Goal: Find contact information: Find contact information

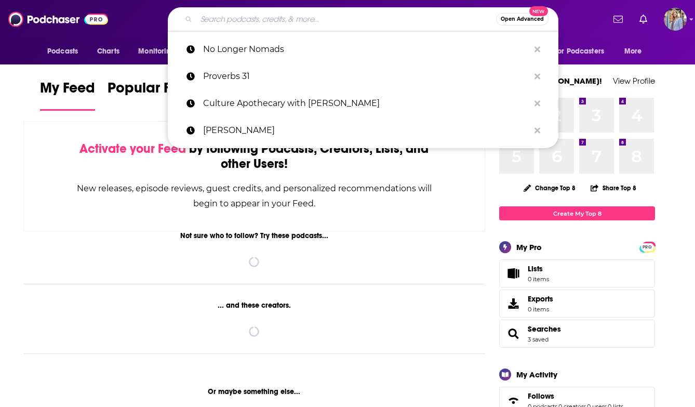
click at [257, 23] on input "Search podcasts, credits, & more..." at bounding box center [346, 19] width 300 height 17
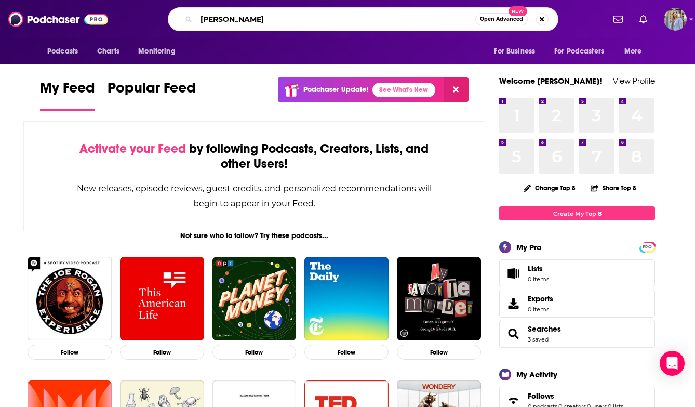
type input "[PERSON_NAME]"
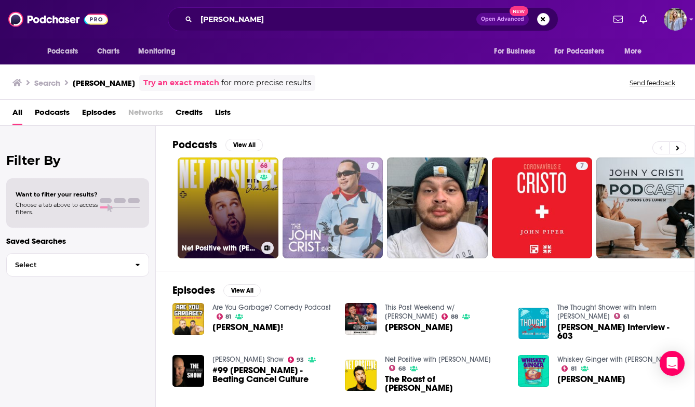
click at [225, 226] on link "68 Net Positive with [PERSON_NAME]" at bounding box center [228, 207] width 101 height 101
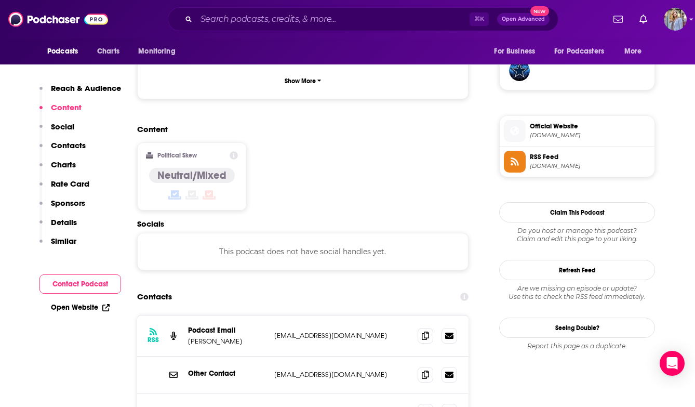
scroll to position [772, 0]
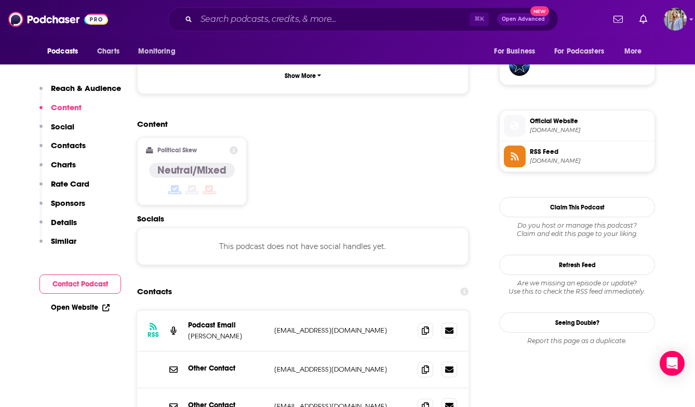
click at [449, 403] on icon at bounding box center [449, 406] width 8 height 6
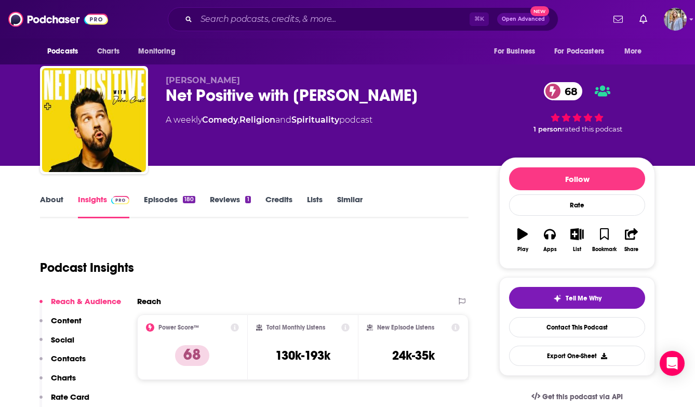
scroll to position [0, 0]
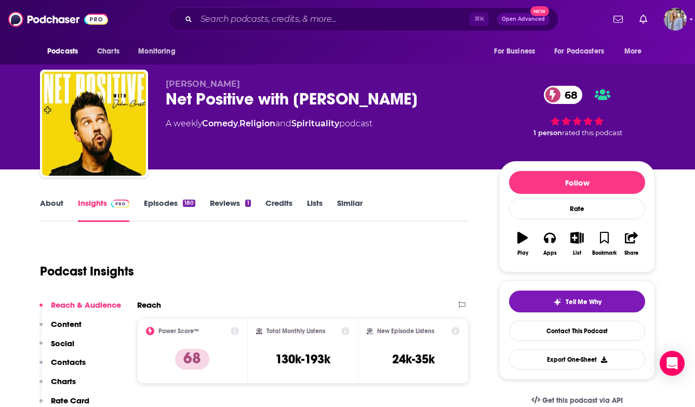
click at [174, 203] on link "Episodes 180" at bounding box center [169, 210] width 51 height 24
